Goal: Find specific page/section: Find specific page/section

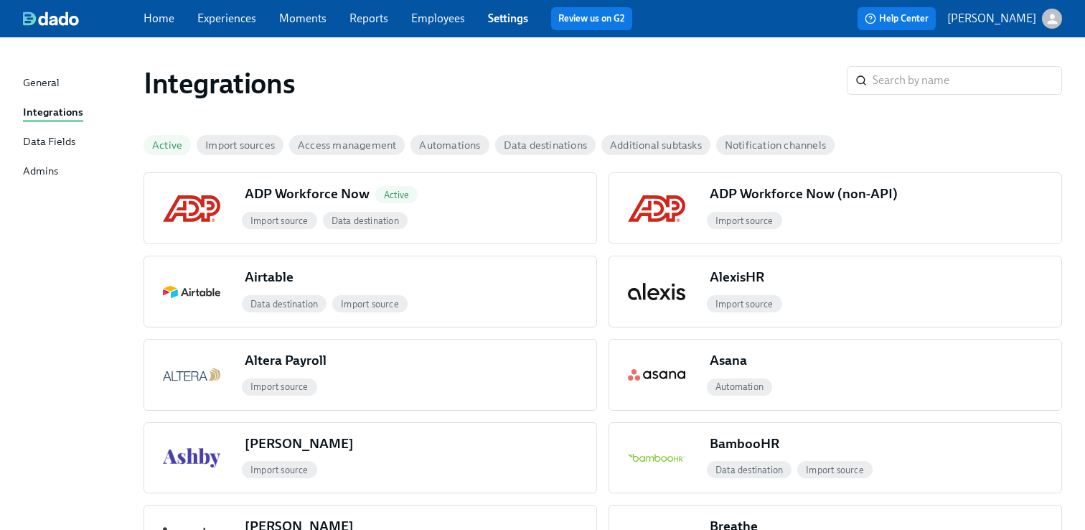
click at [246, 17] on link "Experiences" at bounding box center [226, 18] width 59 height 14
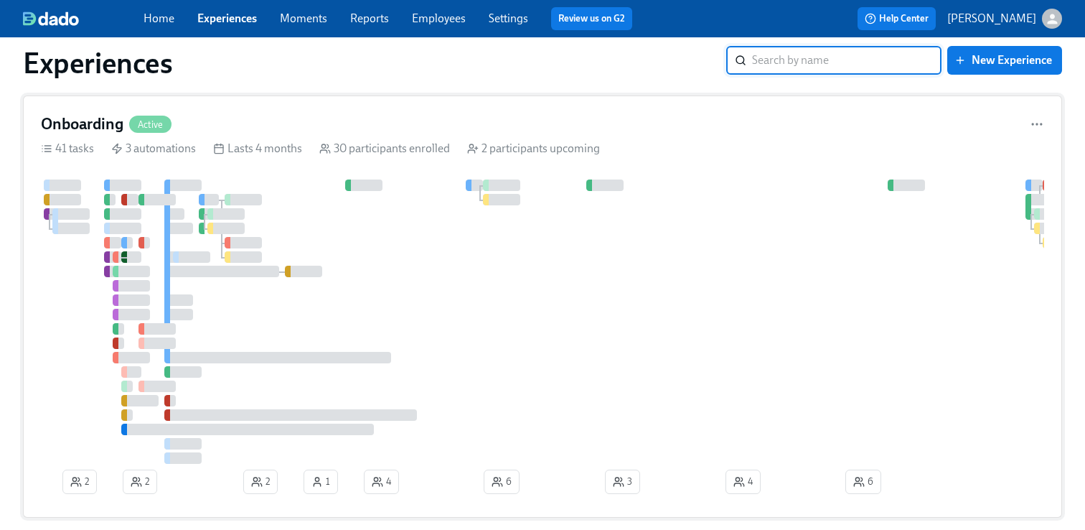
scroll to position [386, 0]
click at [635, 60] on div "Experiences" at bounding box center [375, 63] width 704 height 34
click at [52, 144] on icon at bounding box center [46, 149] width 11 height 11
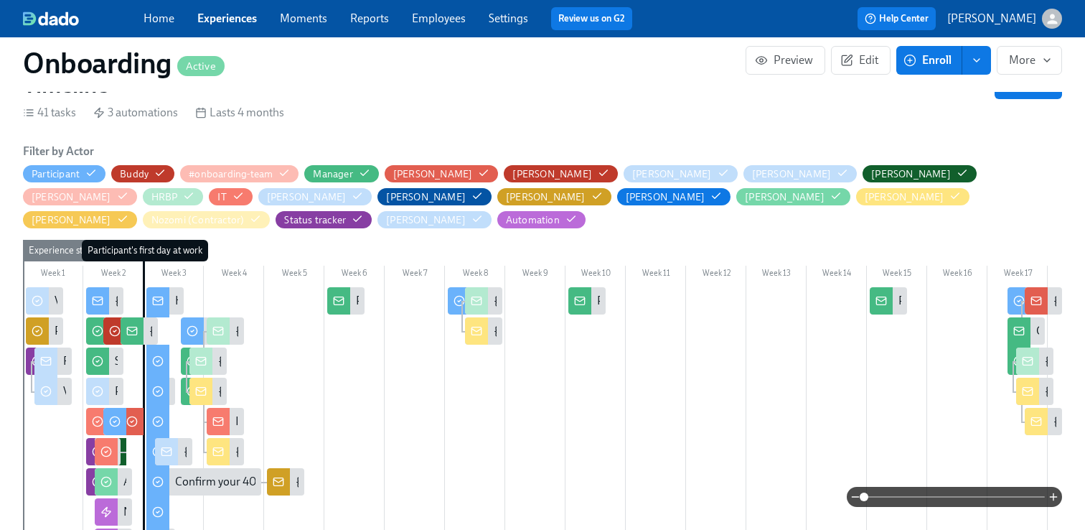
scroll to position [426, 1]
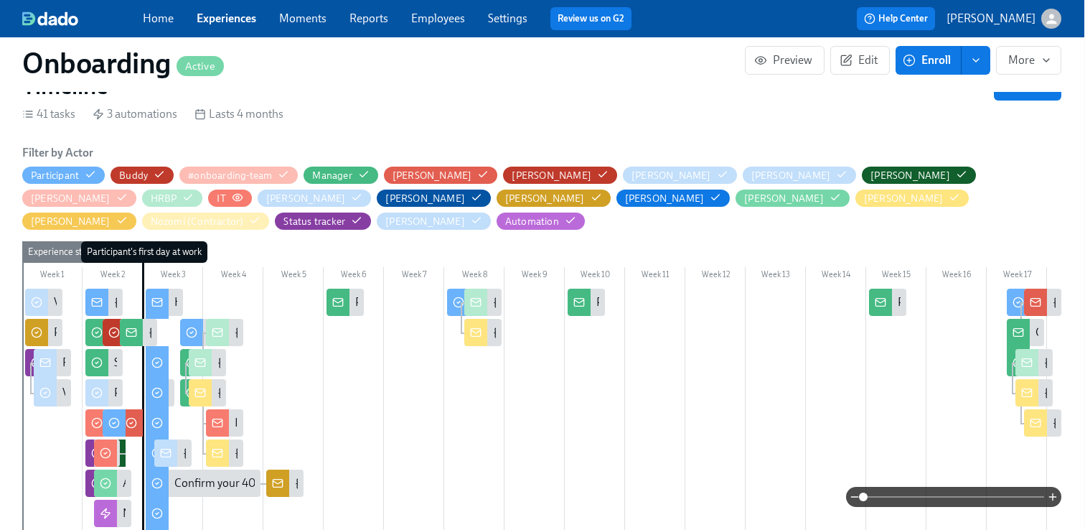
click at [243, 192] on div "IT" at bounding box center [230, 199] width 26 height 14
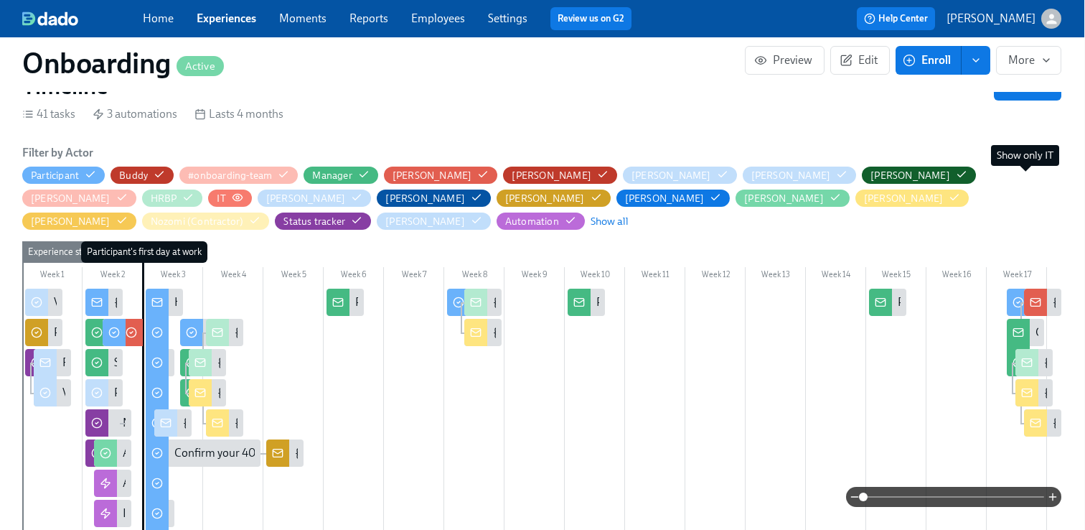
click at [239, 196] on circle "button" at bounding box center [237, 197] width 3 height 3
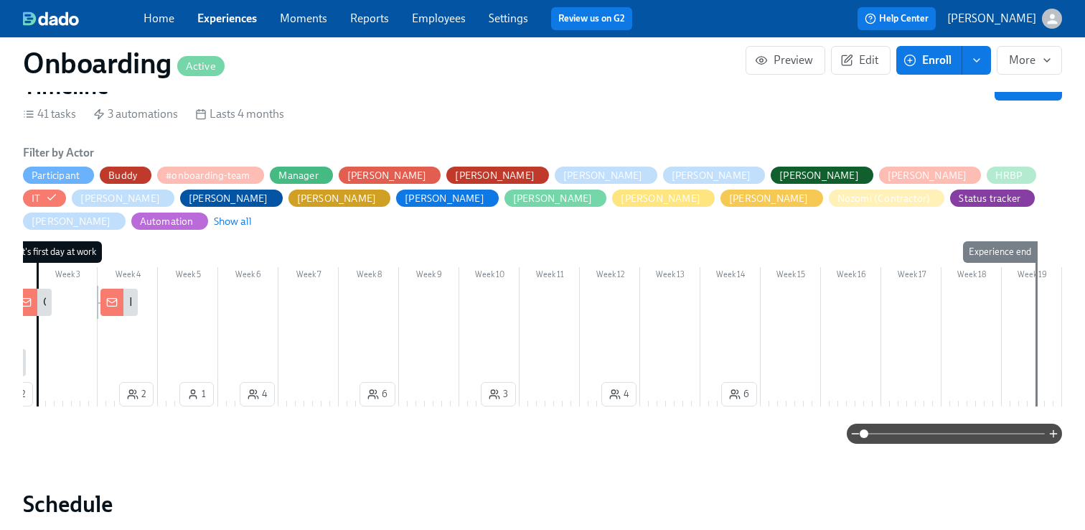
scroll to position [0, 0]
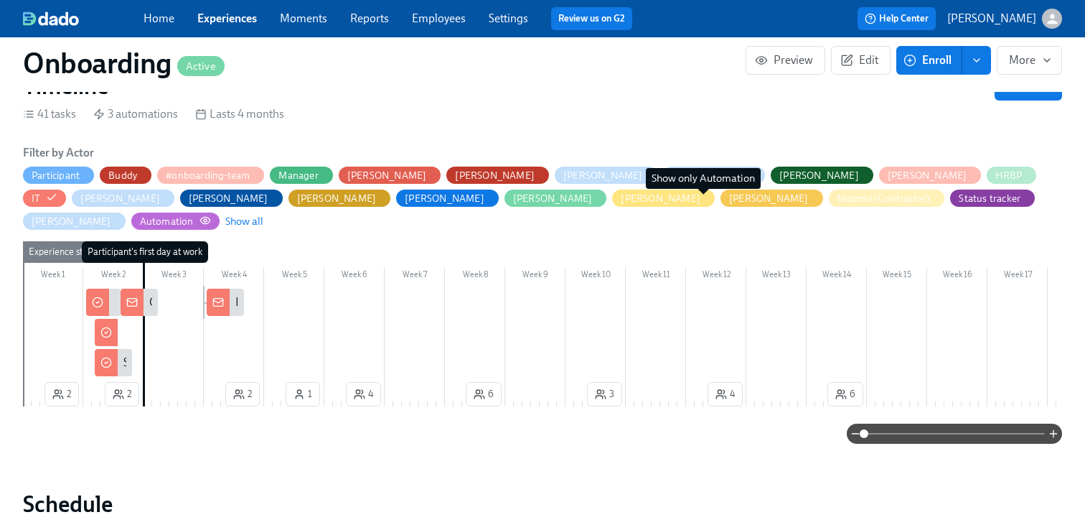
click at [207, 219] on circle "button" at bounding box center [205, 220] width 3 height 3
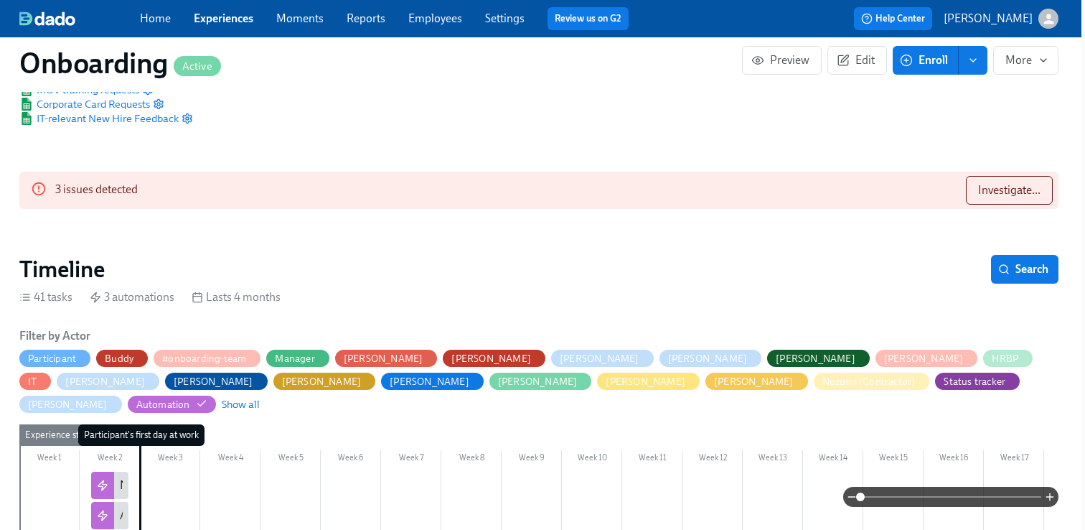
scroll to position [253, 4]
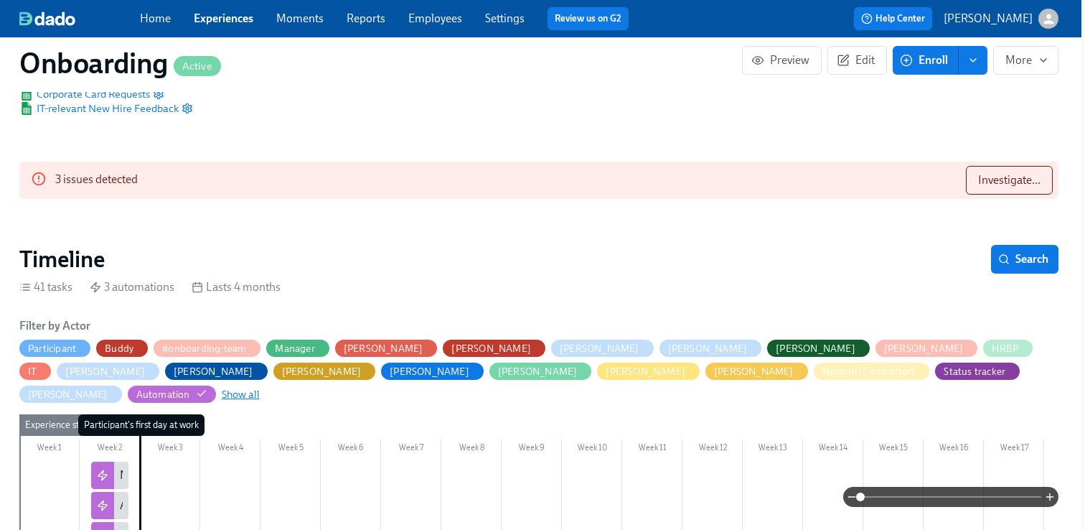
click at [260, 387] on span "Show all" at bounding box center [241, 394] width 38 height 14
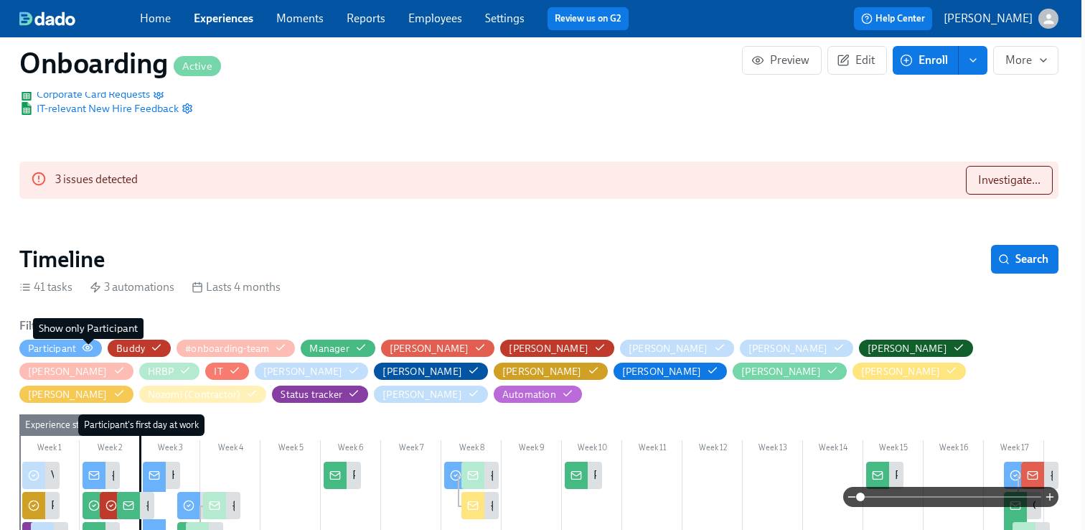
click at [91, 347] on icon "button" at bounding box center [87, 347] width 11 height 11
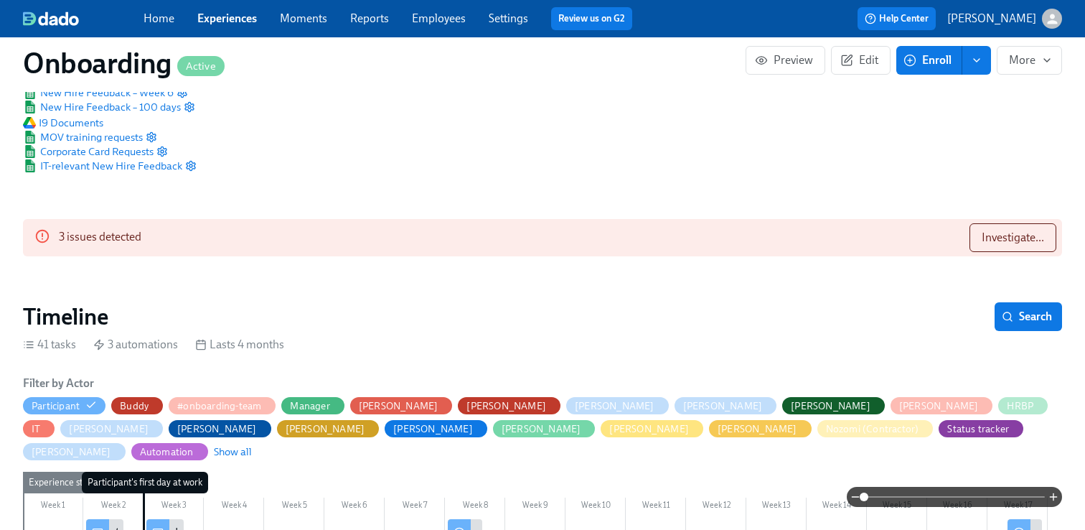
scroll to position [202, 0]
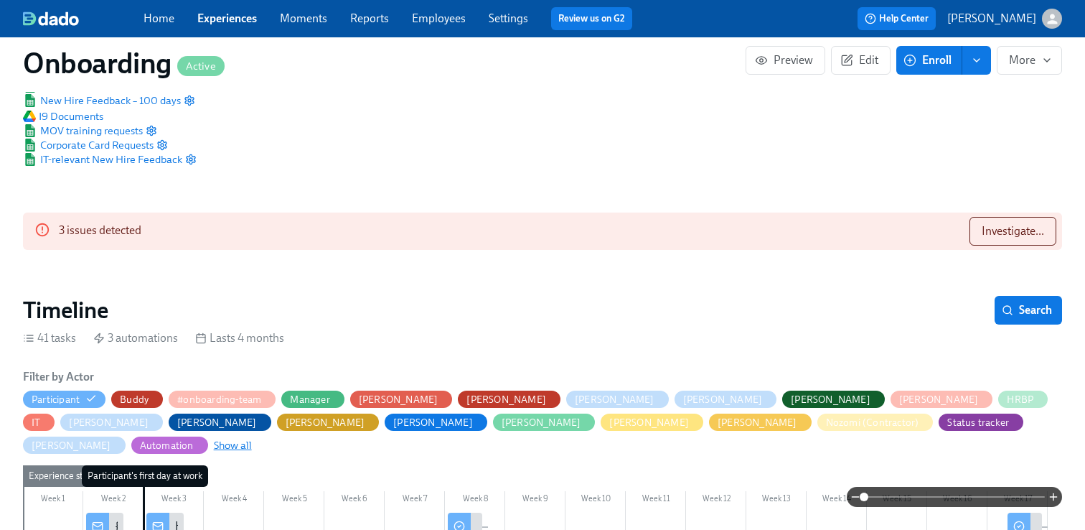
click at [252, 438] on span "Show all" at bounding box center [233, 445] width 38 height 14
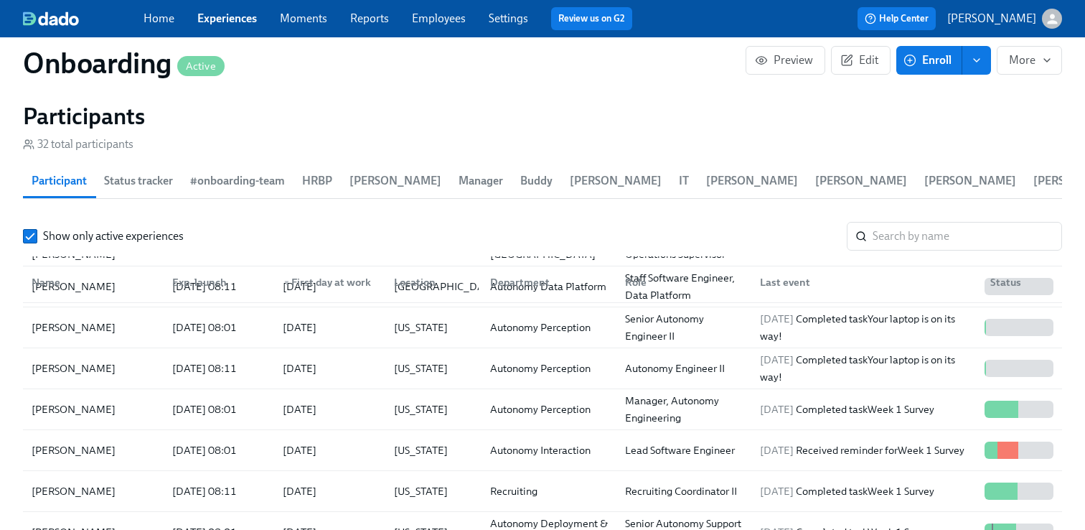
scroll to position [0, 0]
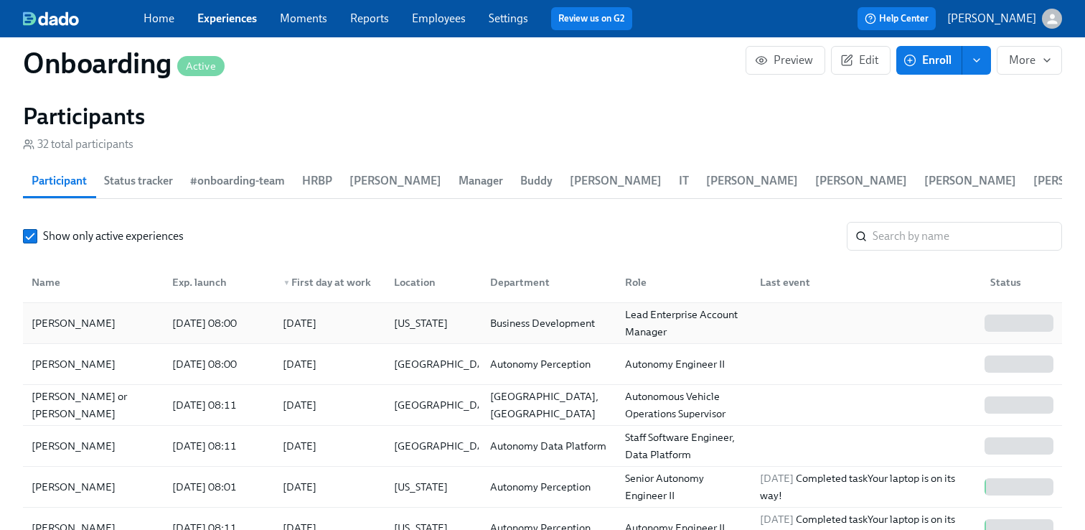
click at [101, 318] on div "[PERSON_NAME]" at bounding box center [93, 323] width 135 height 29
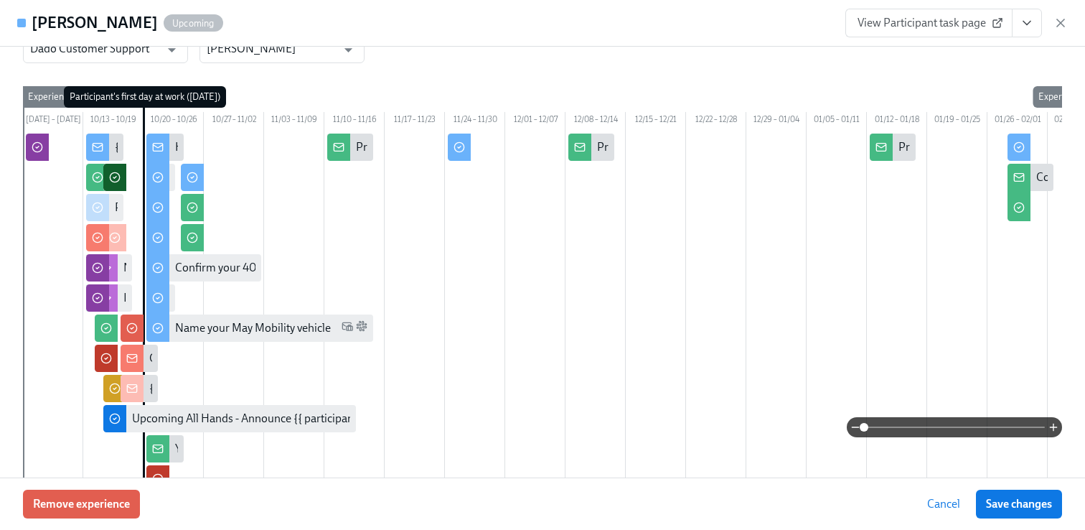
scroll to position [289, 0]
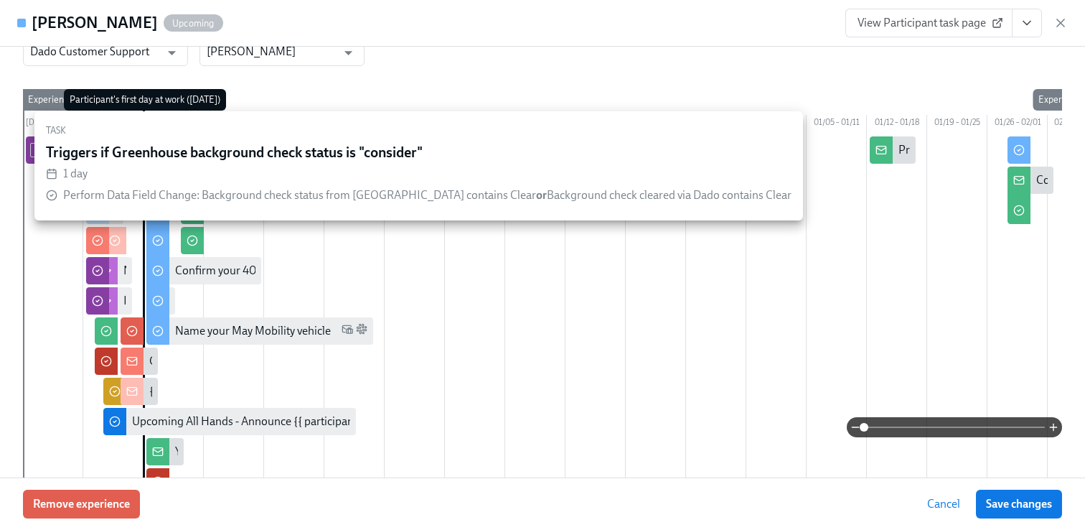
click at [287, 89] on div "[DATE] – [DATE] 10/13 – 10/19 10/20 – 10/26 10/27 – 11/02 11/03 – 11/09 11/10 –…" at bounding box center [543, 347] width 1040 height 517
click at [408, 73] on div "First day at work [DATE] 08:00 AM CDT ​ Buddy ​ #onboarding-team Manager [PERSO…" at bounding box center [543, 197] width 1040 height 857
click at [559, 75] on div "First day at work [DATE] 08:00 AM CDT ​ Buddy ​ #onboarding-team Manager [PERSO…" at bounding box center [543, 197] width 1040 height 857
click at [533, 151] on div "Triggers if Greenhouse background check status is "consider"" at bounding box center [419, 152] width 746 height 16
click at [538, 101] on div "[DATE] – [DATE] 10/13 – 10/19 10/20 – 10/26 10/27 – 11/02 11/03 – 11/09 11/10 –…" at bounding box center [543, 347] width 1040 height 517
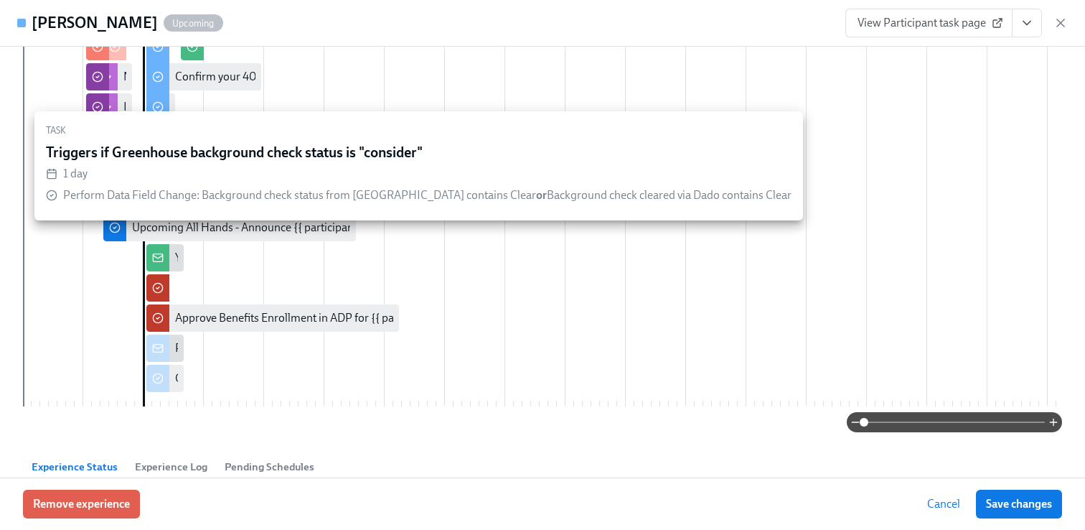
scroll to position [510, 0]
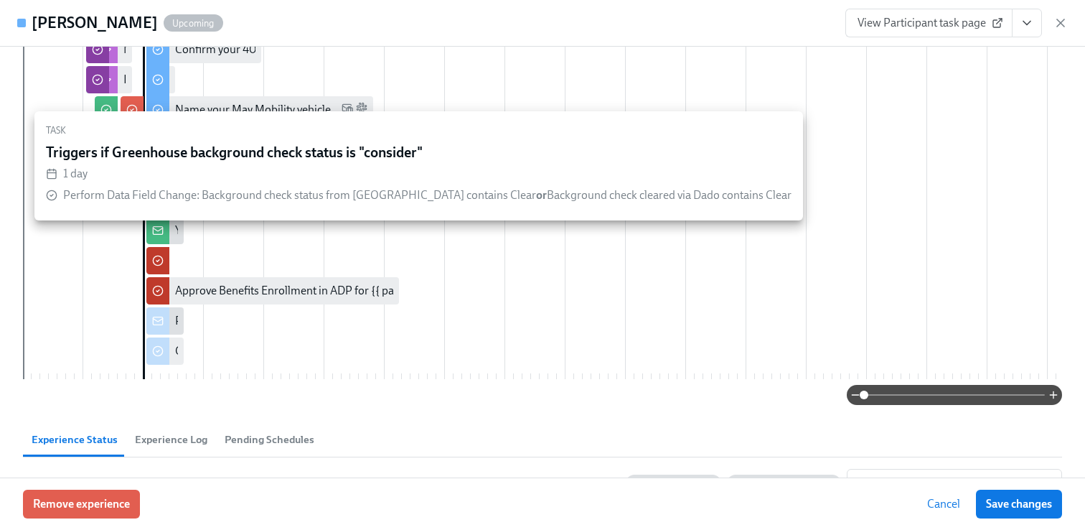
click at [377, 287] on div at bounding box center [596, 147] width 1146 height 464
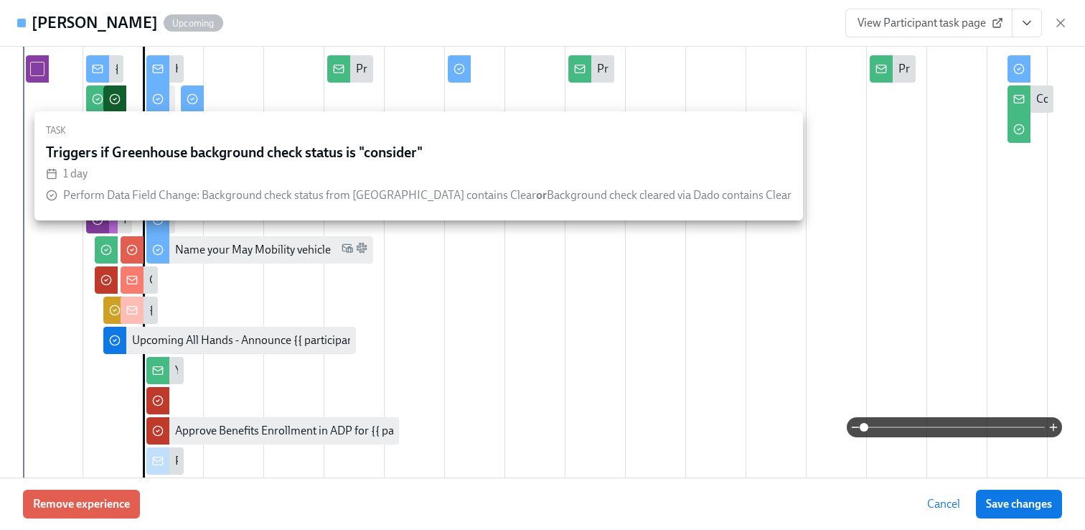
scroll to position [366, 0]
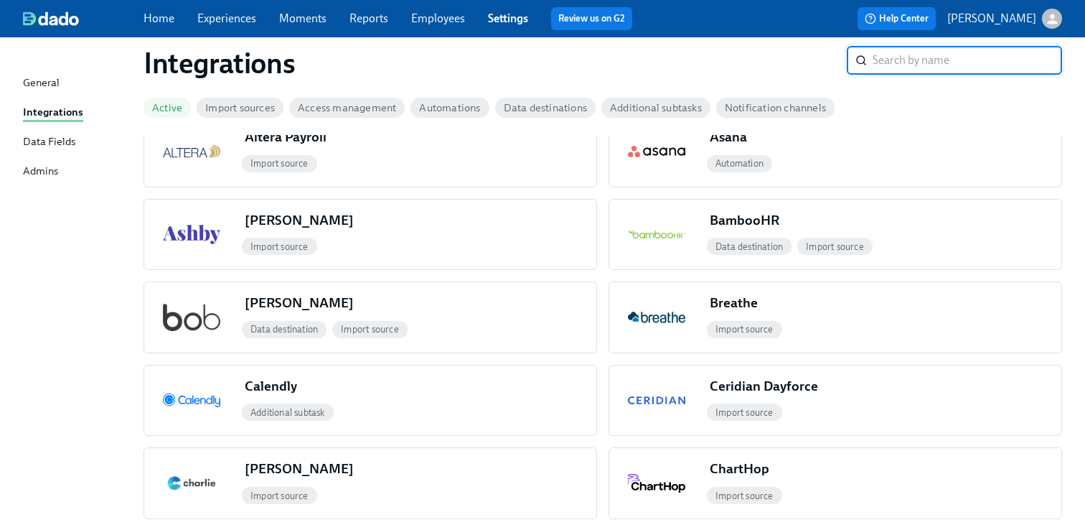
scroll to position [74, 0]
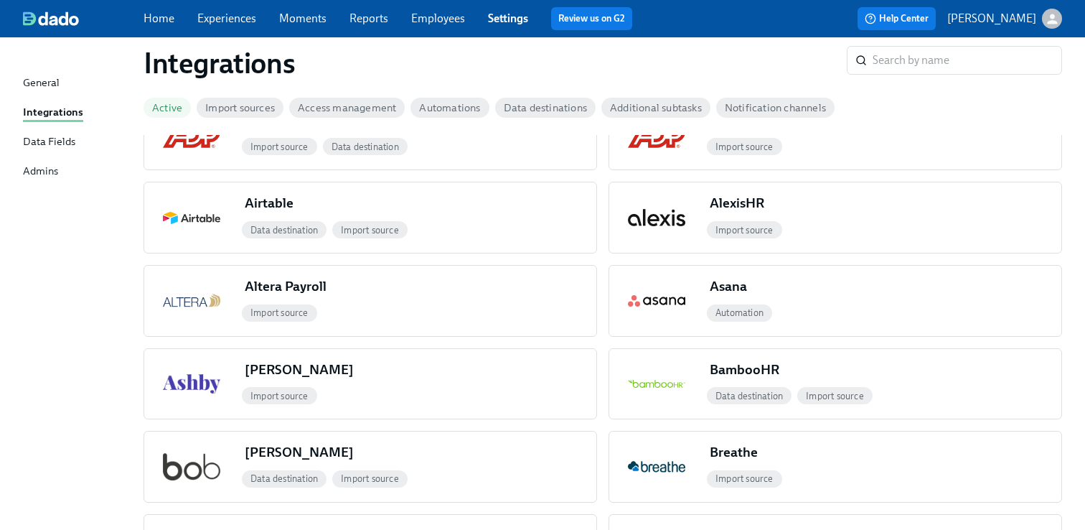
click at [252, 22] on link "Experiences" at bounding box center [226, 18] width 59 height 14
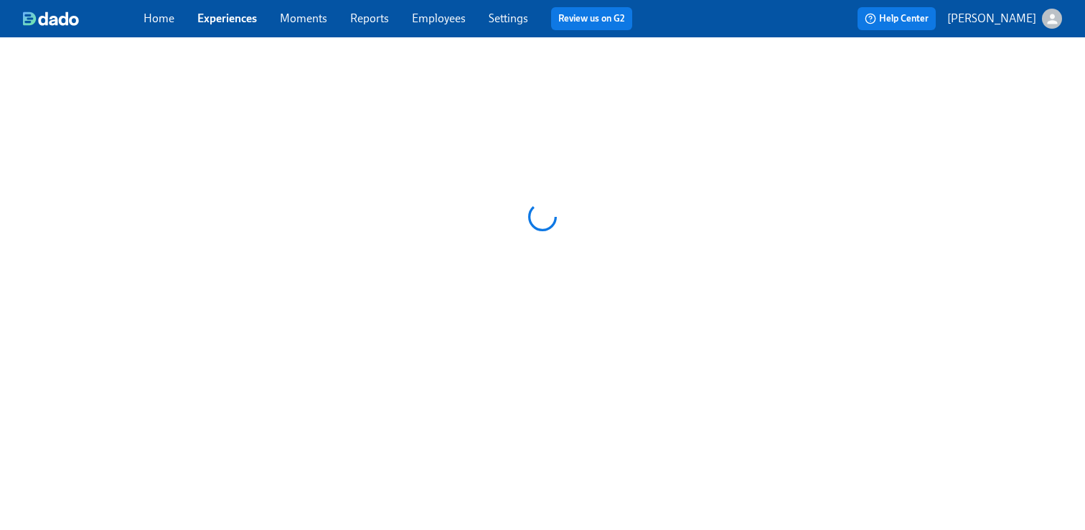
click at [172, 22] on link "Home" at bounding box center [159, 18] width 31 height 14
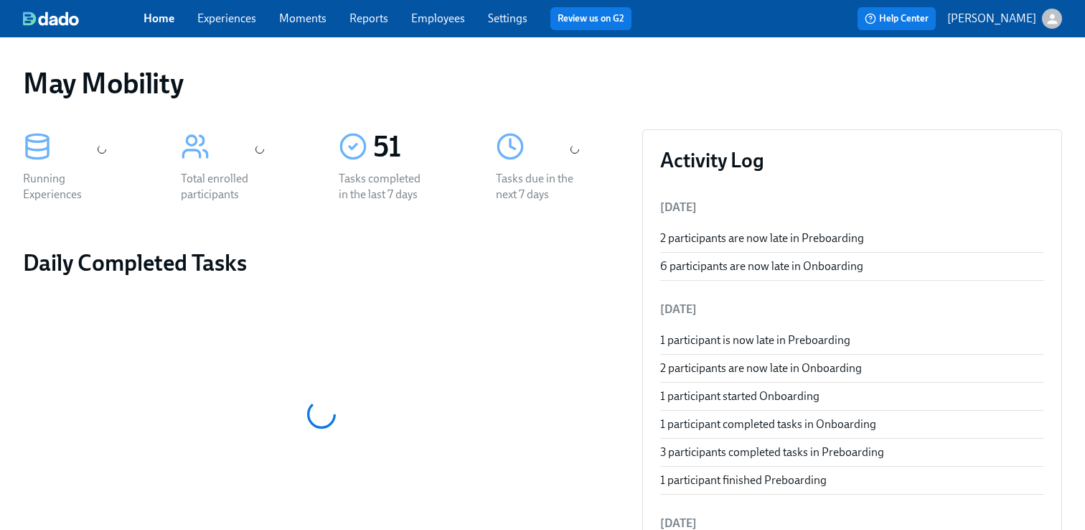
click at [311, 18] on link "Moments" at bounding box center [302, 18] width 47 height 14
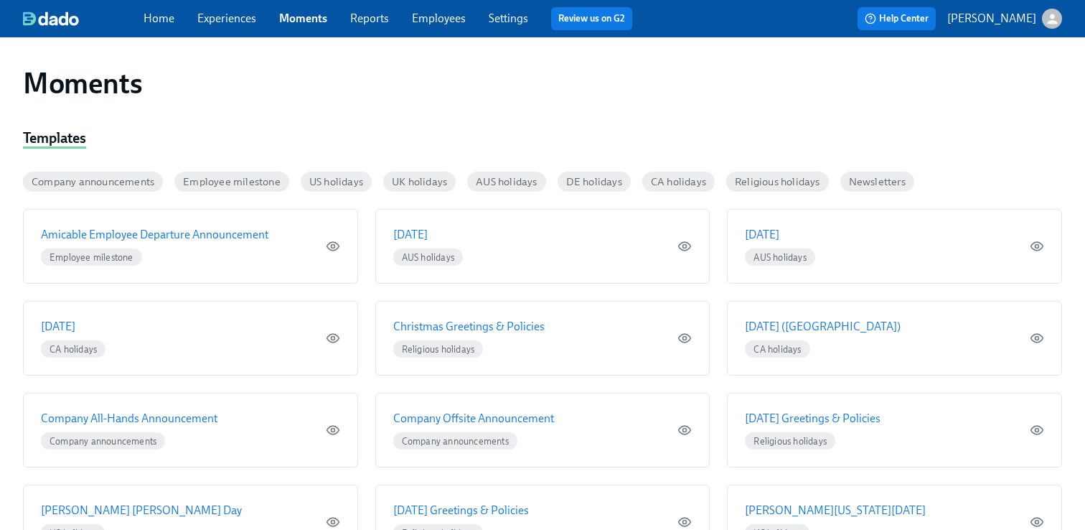
click at [219, 22] on link "Experiences" at bounding box center [226, 18] width 59 height 14
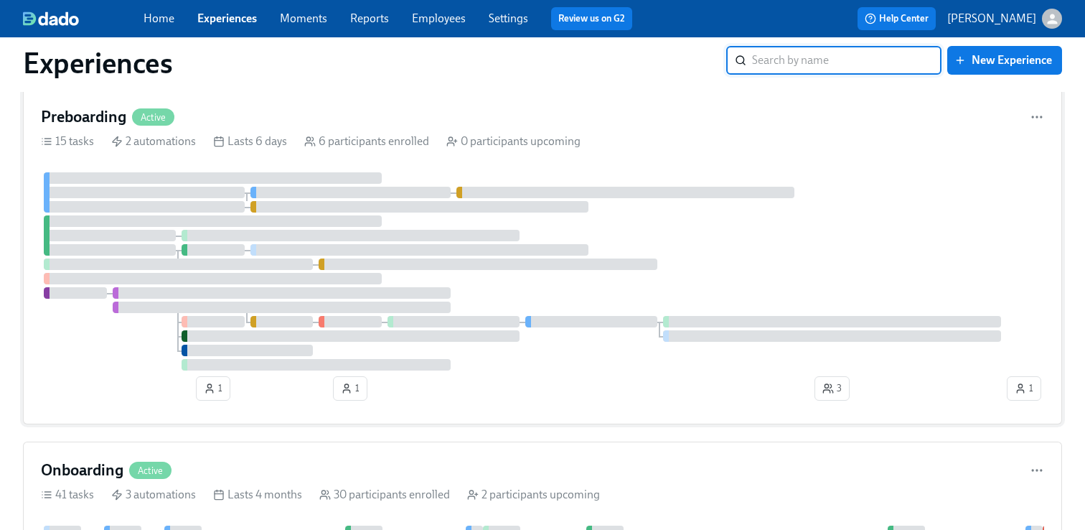
scroll to position [39, 0]
click at [80, 122] on h4 "Preboarding" at bounding box center [83, 119] width 85 height 22
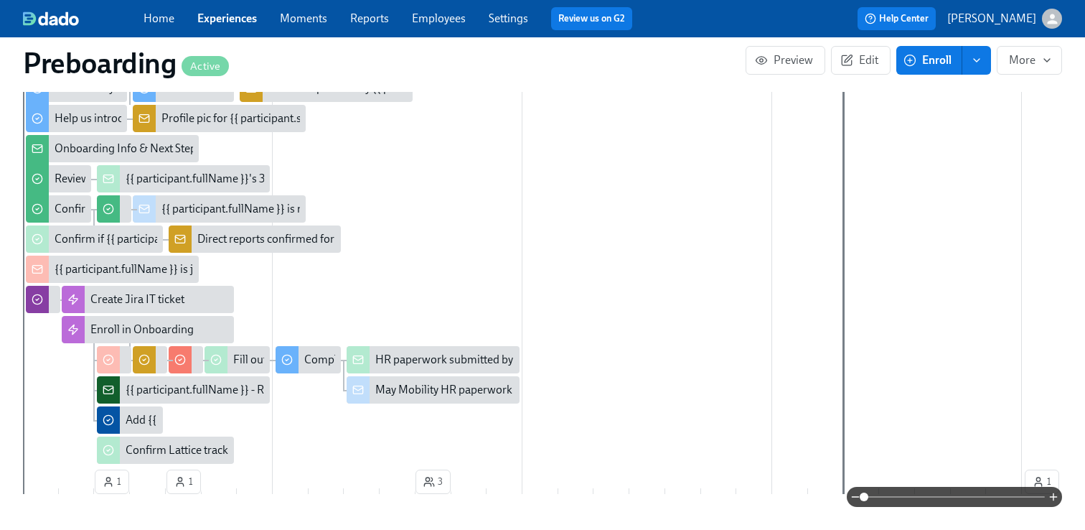
scroll to position [538, 0]
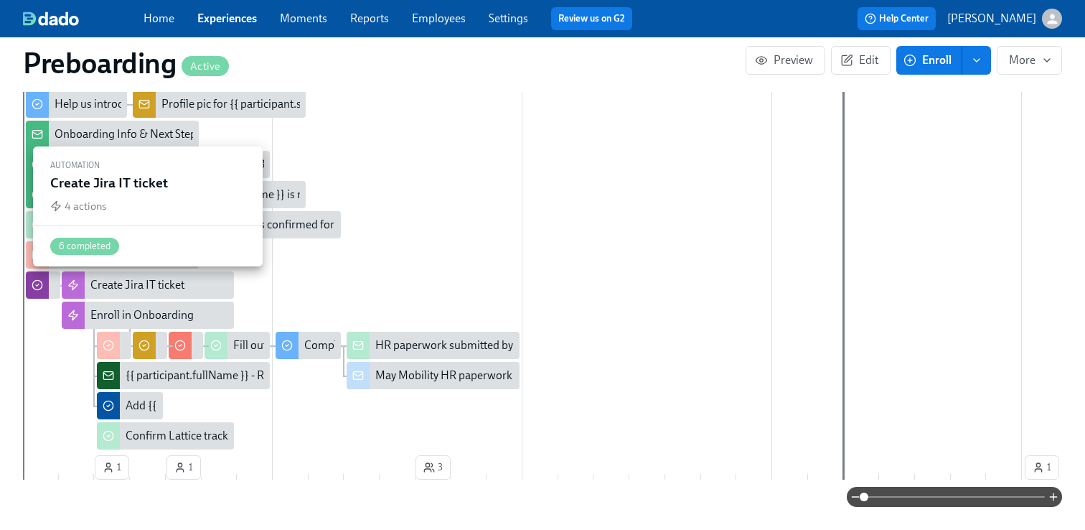
click at [105, 287] on div "Create Jira IT ticket" at bounding box center [137, 285] width 94 height 16
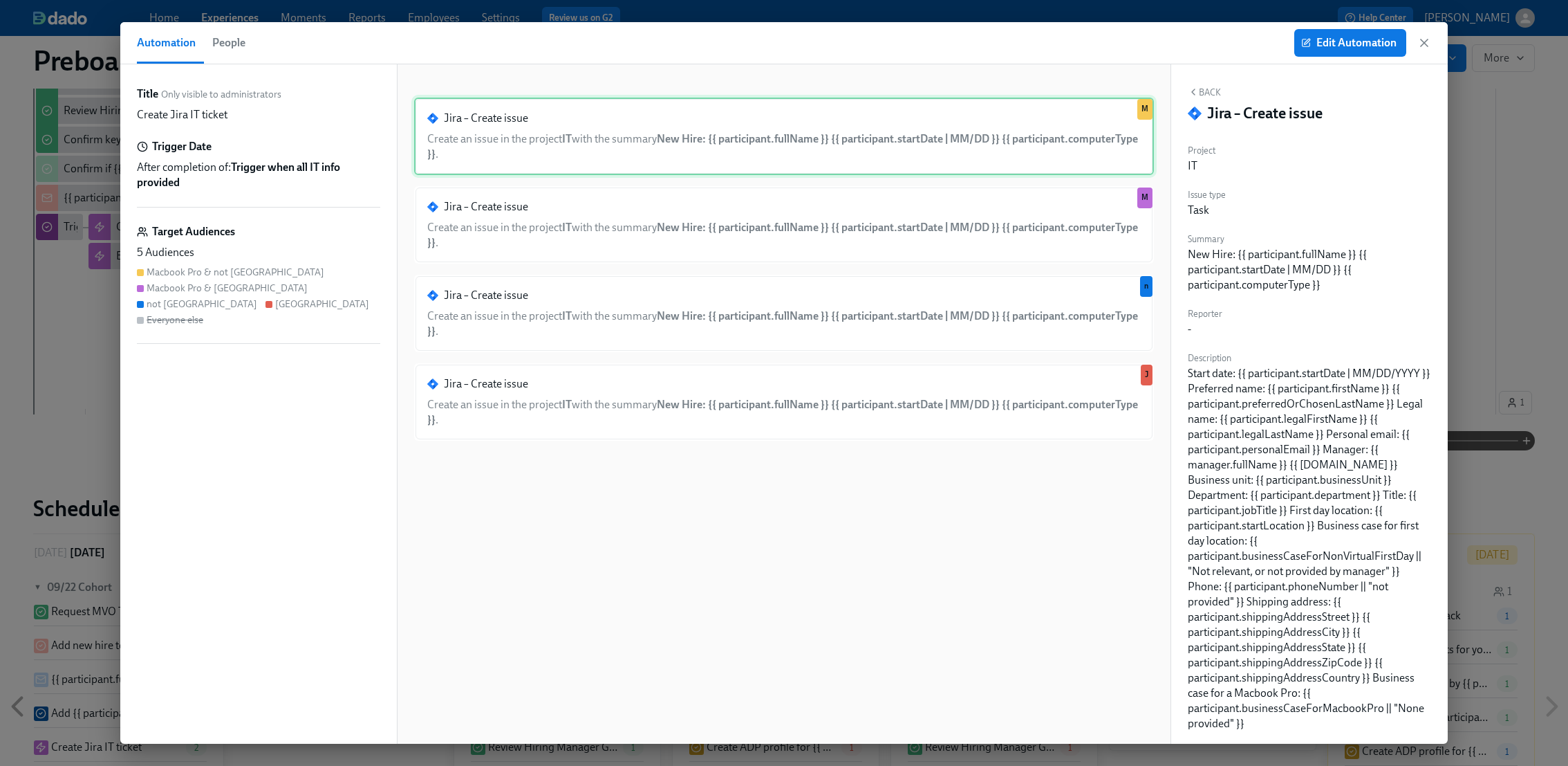
scroll to position [0, 1983]
click at [229, 45] on span "People" at bounding box center [228, 42] width 33 height 19
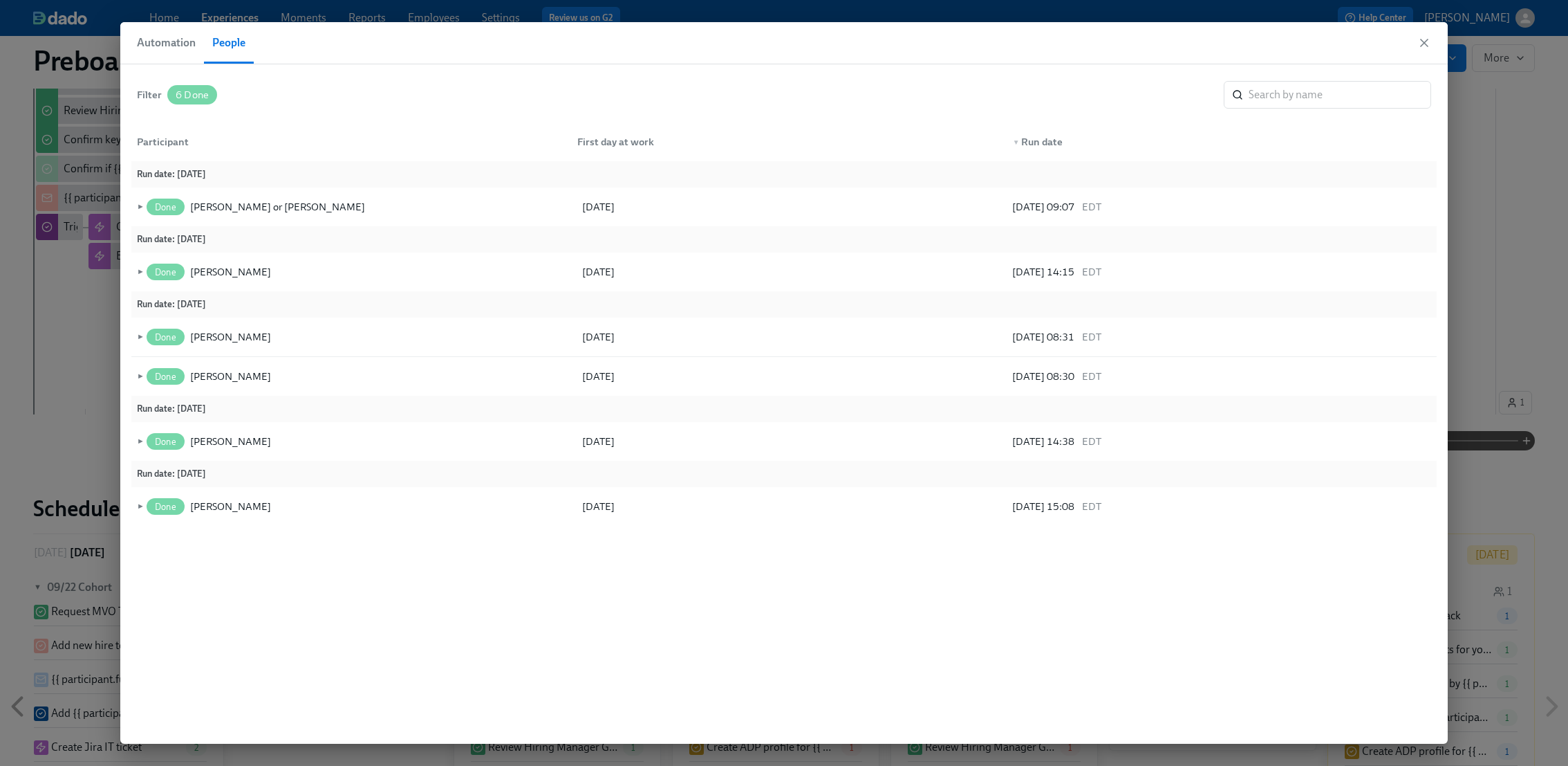
click at [148, 43] on span "Automation" at bounding box center [166, 42] width 59 height 19
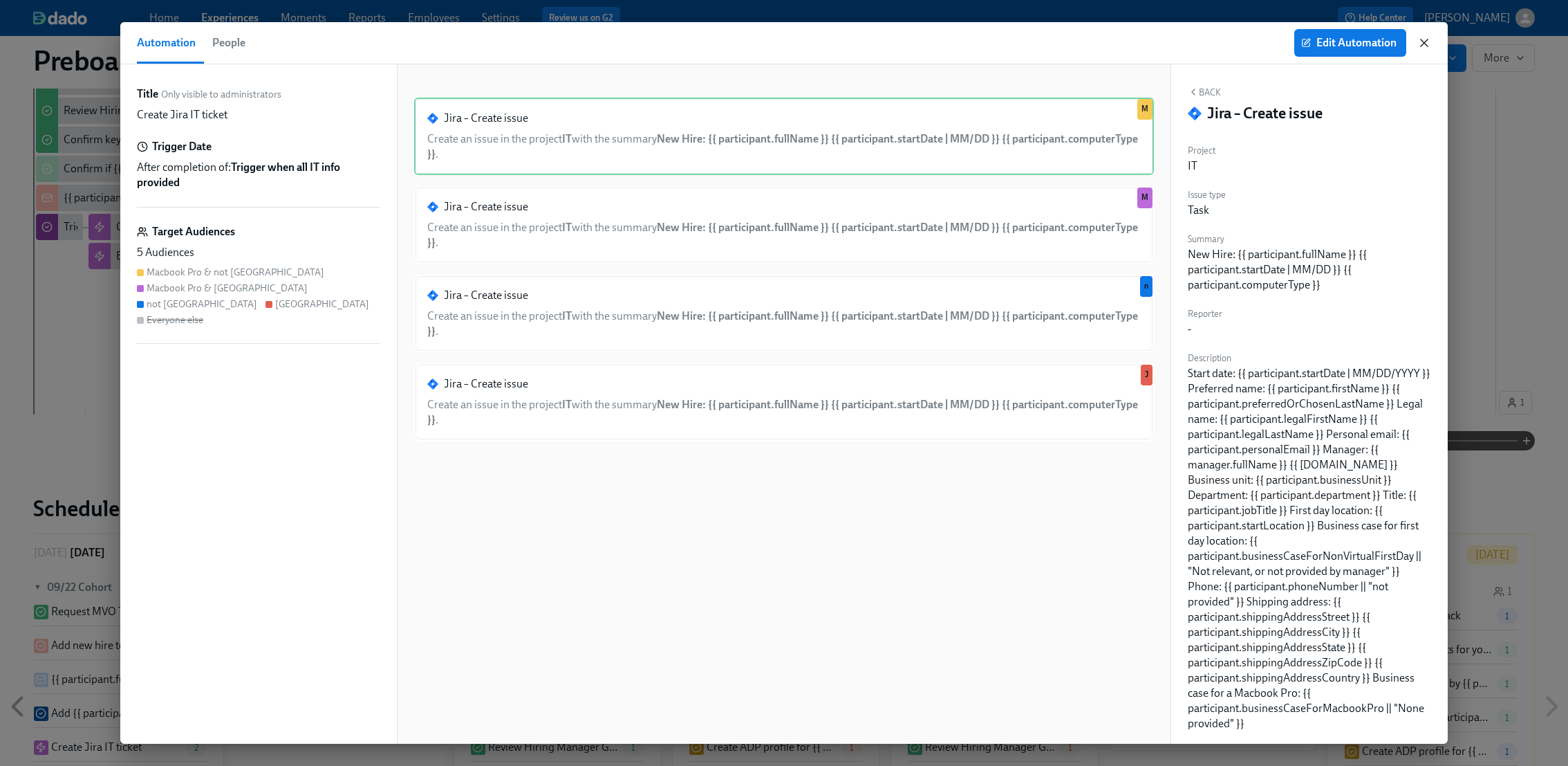
click at [1045, 43] on icon "button" at bounding box center [1424, 42] width 7 height 7
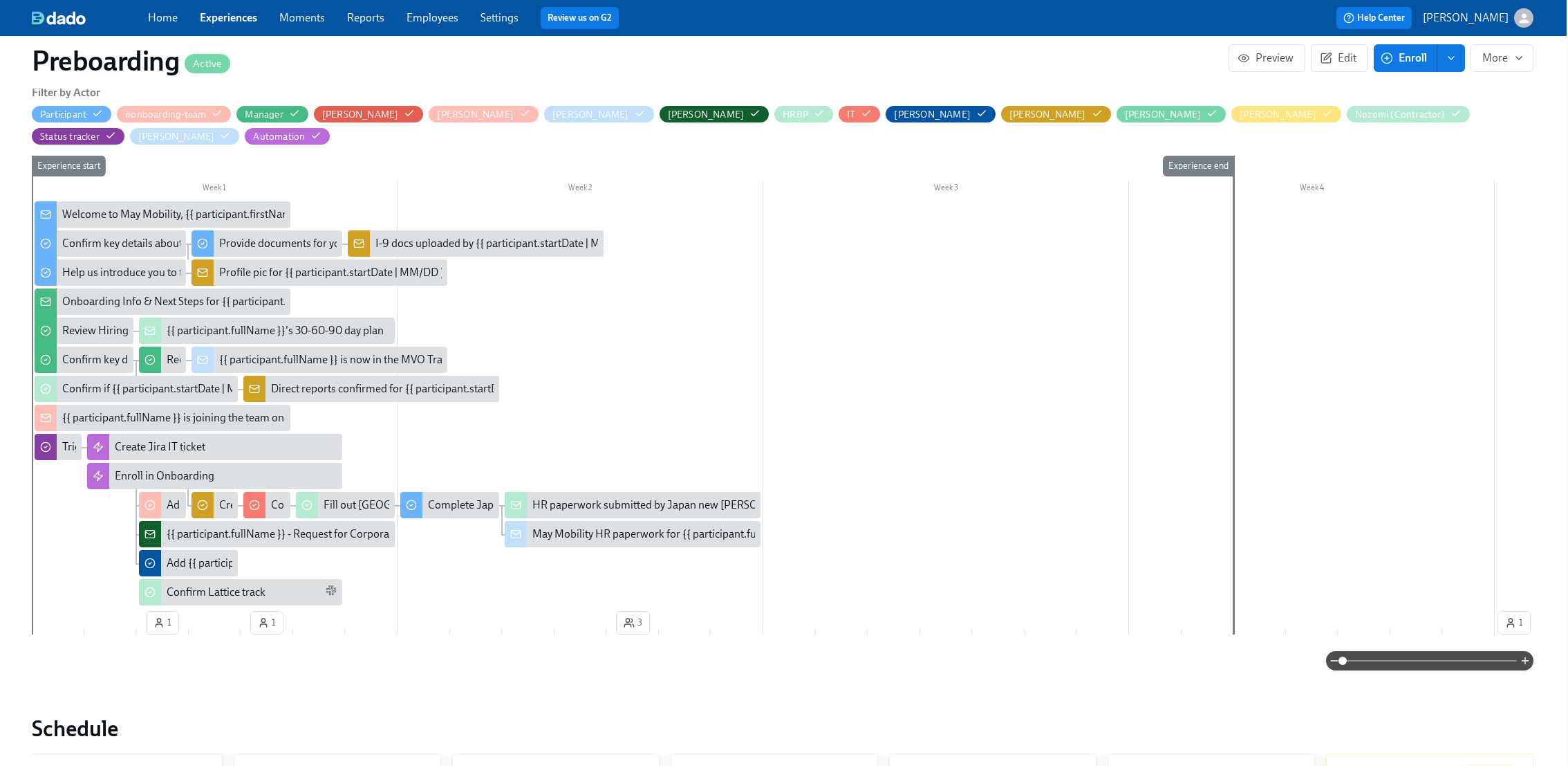
scroll to position [302, 1]
